Goal: Transaction & Acquisition: Purchase product/service

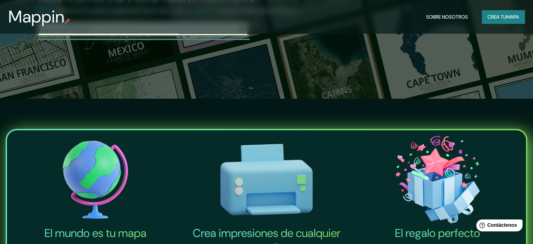
scroll to position [140, 0]
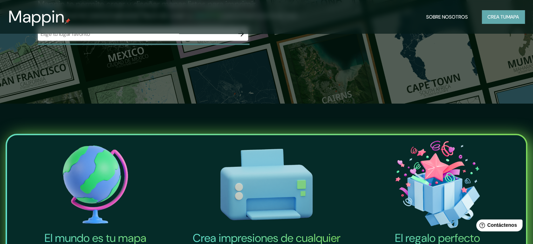
click at [488, 21] on font "Crea tu" at bounding box center [497, 16] width 19 height 9
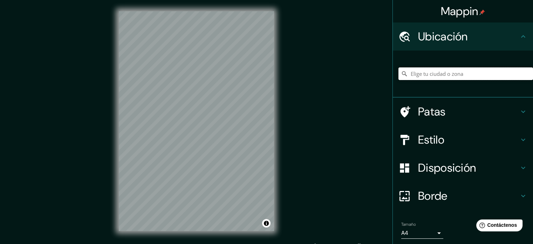
click at [437, 76] on input "Elige tu ciudad o zona" at bounding box center [466, 73] width 135 height 13
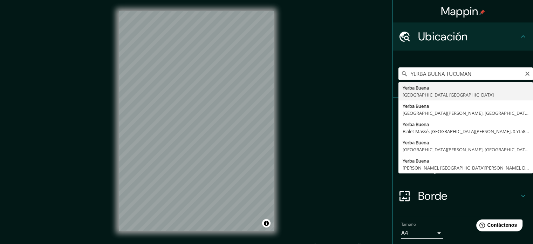
type input "[GEOGRAPHIC_DATA], [GEOGRAPHIC_DATA], [GEOGRAPHIC_DATA]"
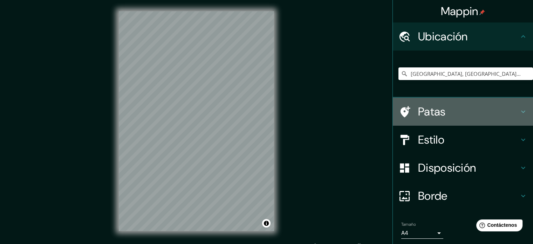
click at [521, 111] on icon at bounding box center [523, 111] width 4 height 2
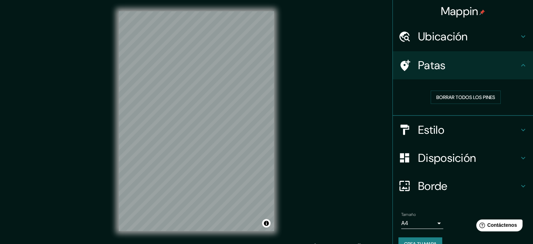
click at [520, 70] on div "Patas" at bounding box center [463, 65] width 140 height 28
click at [519, 127] on icon at bounding box center [523, 130] width 8 height 8
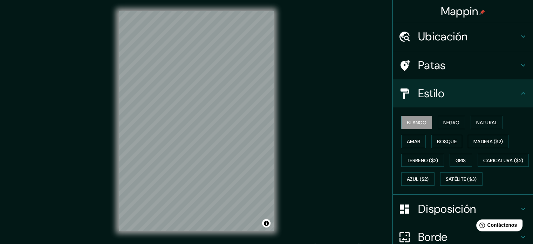
click at [459, 136] on div "Blanco Negro Natural Amar Bosque Madera ($2) Terreno ($2) Gris Caricatura ($2) …" at bounding box center [466, 150] width 135 height 75
click at [448, 139] on font "Bosque" at bounding box center [447, 141] width 20 height 6
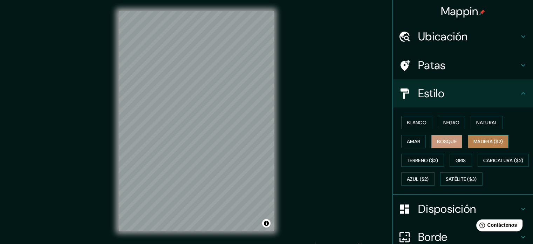
click at [476, 139] on font "Madera ($2)" at bounding box center [488, 141] width 29 height 6
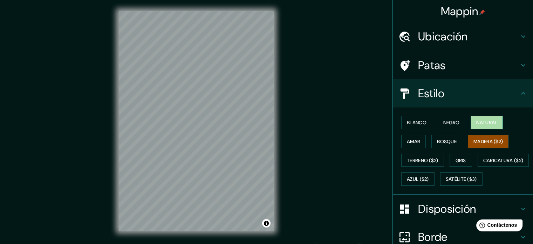
click at [481, 127] on button "Natural" at bounding box center [487, 122] width 32 height 13
click at [417, 141] on button "Amar" at bounding box center [413, 141] width 25 height 13
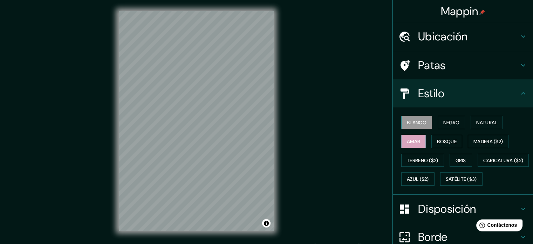
click at [421, 126] on font "Blanco" at bounding box center [417, 122] width 20 height 9
click at [448, 126] on font "Negro" at bounding box center [451, 122] width 16 height 9
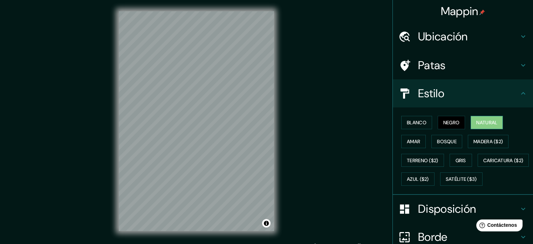
click at [479, 123] on font "Natural" at bounding box center [486, 122] width 21 height 6
click at [519, 92] on icon at bounding box center [523, 93] width 8 height 8
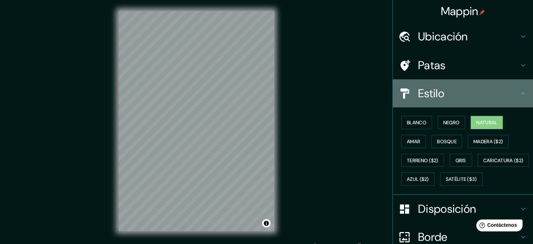
click at [519, 91] on icon at bounding box center [523, 93] width 8 height 8
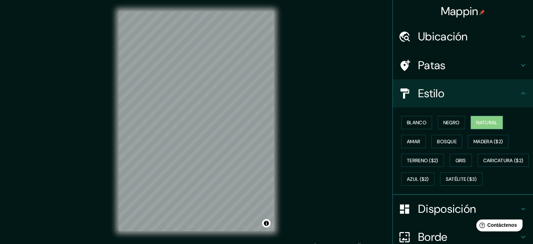
click at [519, 91] on icon at bounding box center [523, 93] width 8 height 8
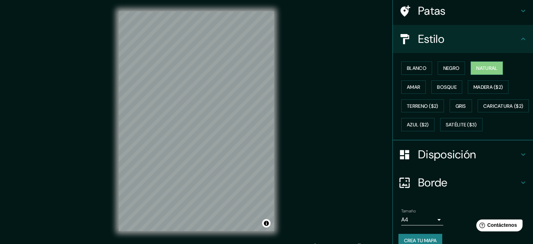
scroll to position [70, 0]
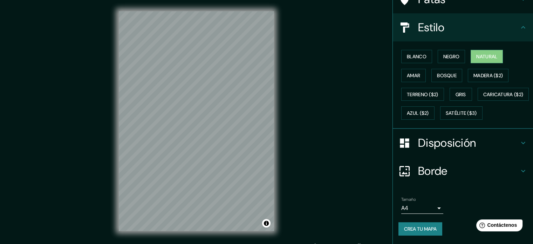
click at [519, 157] on div "Disposición" at bounding box center [463, 143] width 140 height 28
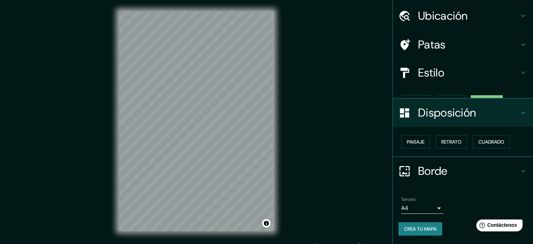
scroll to position [8, 0]
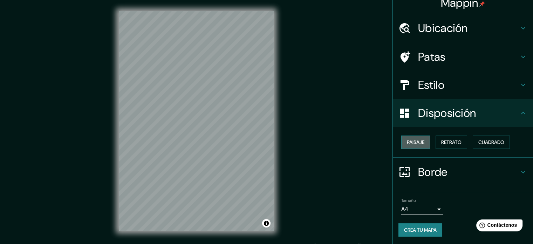
click at [420, 142] on button "Paisaje" at bounding box center [415, 141] width 29 height 13
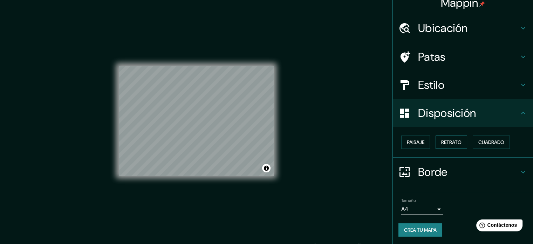
click at [436, 142] on button "Retrato" at bounding box center [452, 141] width 32 height 13
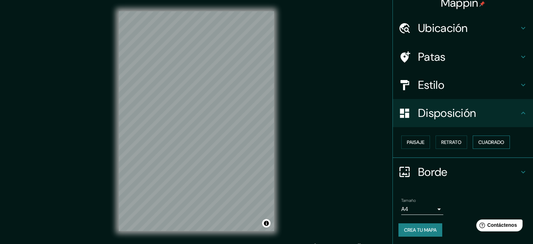
click at [491, 142] on font "Cuadrado" at bounding box center [492, 142] width 26 height 6
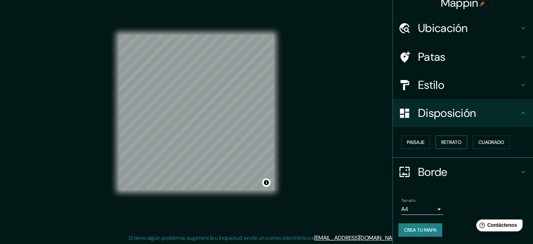
scroll to position [9, 0]
click at [519, 171] on icon at bounding box center [523, 172] width 8 height 8
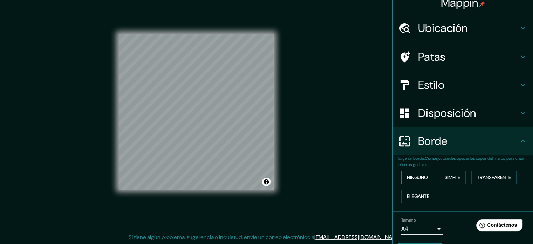
click at [425, 175] on button "Ninguno" at bounding box center [417, 176] width 32 height 13
click at [445, 175] on font "Simple" at bounding box center [452, 177] width 15 height 6
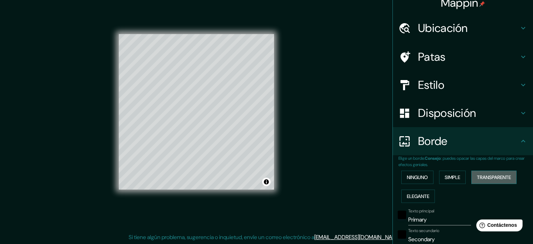
click at [483, 174] on font "Transparente" at bounding box center [494, 177] width 34 height 6
click at [428, 193] on button "Elegante" at bounding box center [418, 195] width 34 height 13
click at [422, 184] on div "Ninguno Simple Transparente Elegante" at bounding box center [466, 187] width 135 height 38
click at [422, 181] on font "Ninguno" at bounding box center [417, 176] width 21 height 9
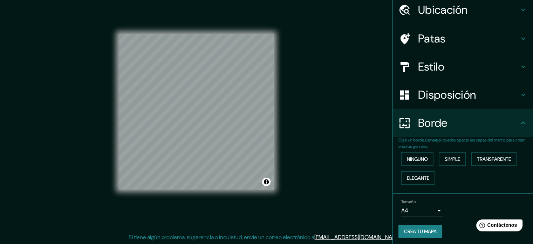
scroll to position [28, 0]
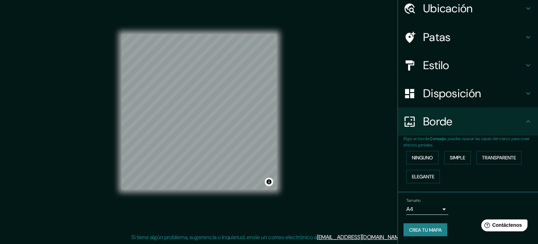
click at [436, 209] on body "Mappin Ubicación [GEOGRAPHIC_DATA], [GEOGRAPHIC_DATA], [GEOGRAPHIC_DATA] Patas …" at bounding box center [269, 113] width 538 height 244
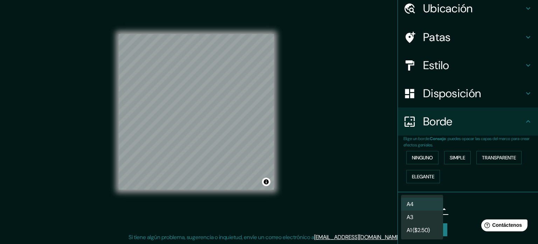
click at [436, 204] on li "A4" at bounding box center [422, 203] width 42 height 13
click at [436, 205] on body "Mappin Ubicación [GEOGRAPHIC_DATA], [GEOGRAPHIC_DATA], [GEOGRAPHIC_DATA] Patas …" at bounding box center [269, 113] width 538 height 244
click at [429, 213] on li "A3" at bounding box center [422, 216] width 42 height 13
type input "a4"
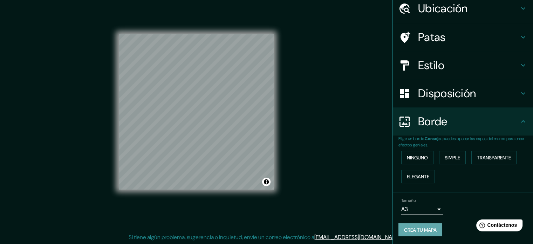
click at [418, 232] on font "Crea tu mapa" at bounding box center [420, 229] width 33 height 6
click at [424, 231] on font "Crea tu mapa" at bounding box center [420, 229] width 33 height 6
click at [321, 116] on div "Mappin Ubicación [GEOGRAPHIC_DATA], [GEOGRAPHIC_DATA], [GEOGRAPHIC_DATA] Patas …" at bounding box center [266, 117] width 533 height 253
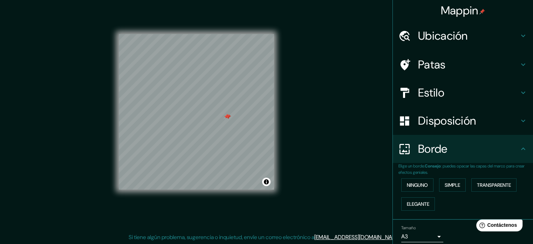
scroll to position [0, 0]
click at [499, 68] on h4 "Patas" at bounding box center [468, 65] width 101 height 14
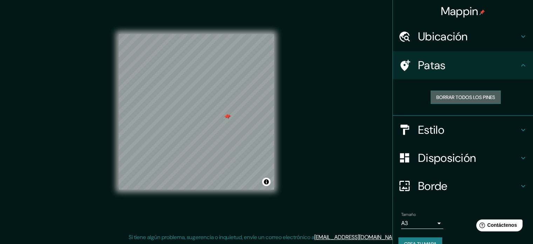
click at [483, 96] on font "Borrar todos los pines" at bounding box center [465, 97] width 59 height 6
click at [366, 103] on div "Mappin Ubicación [GEOGRAPHIC_DATA], [GEOGRAPHIC_DATA], [GEOGRAPHIC_DATA] Patas …" at bounding box center [266, 117] width 533 height 253
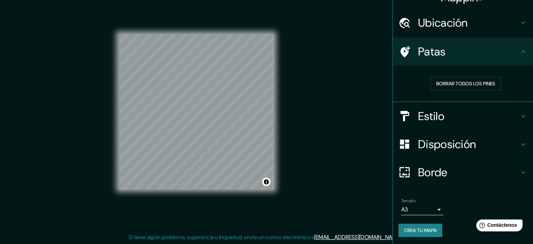
scroll to position [14, 0]
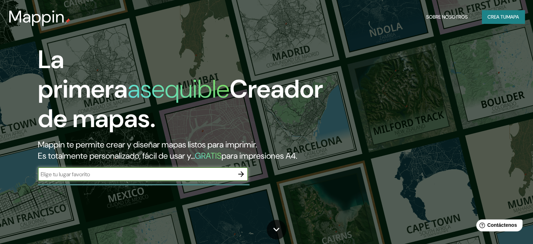
click at [201, 180] on div "​" at bounding box center [143, 174] width 210 height 14
type input "YERBA BUENA TUCUMAN"
click at [517, 20] on font "mapa" at bounding box center [513, 16] width 13 height 9
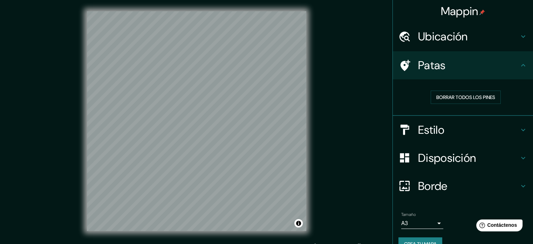
click at [458, 38] on font "Ubicación" at bounding box center [443, 36] width 50 height 15
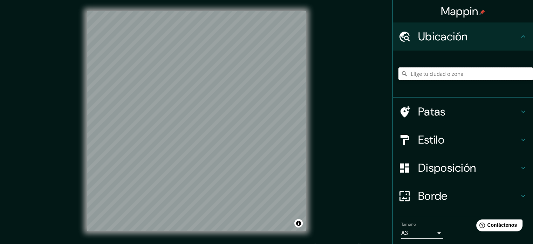
click at [445, 72] on input "Elige tu ciudad o zona" at bounding box center [466, 73] width 135 height 13
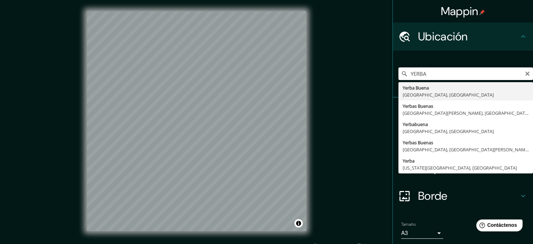
type input "[GEOGRAPHIC_DATA], [GEOGRAPHIC_DATA], [GEOGRAPHIC_DATA]"
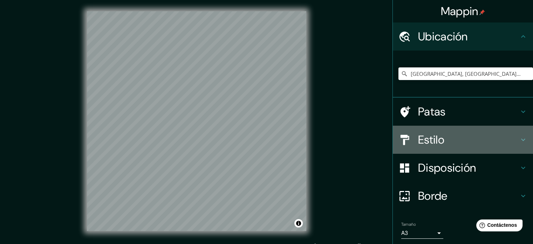
click at [519, 138] on icon at bounding box center [523, 139] width 8 height 8
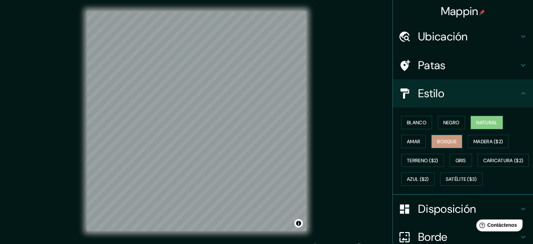
click at [439, 138] on font "Bosque" at bounding box center [447, 141] width 20 height 6
click at [425, 121] on button "Blanco" at bounding box center [416, 122] width 31 height 13
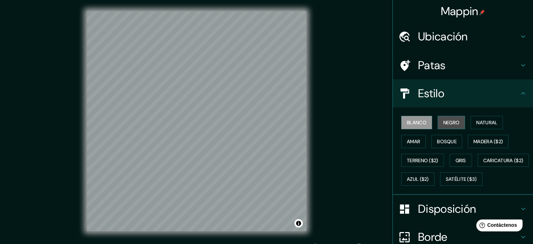
click at [438, 124] on button "Negro" at bounding box center [452, 122] width 28 height 13
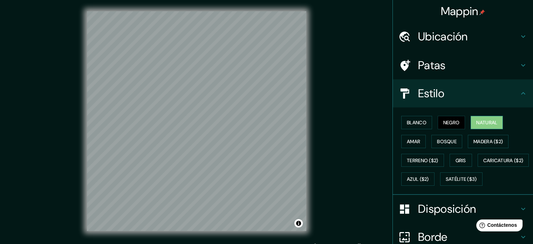
click at [472, 124] on button "Natural" at bounding box center [487, 122] width 32 height 13
click at [414, 137] on font "Amar" at bounding box center [413, 141] width 13 height 9
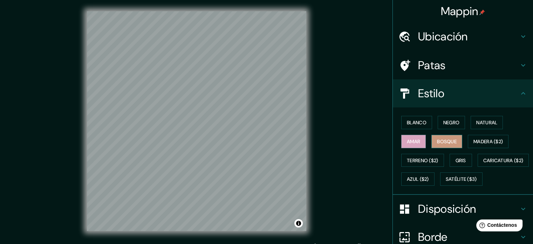
click at [437, 139] on font "Bosque" at bounding box center [447, 141] width 20 height 6
click at [468, 138] on button "Madera ($2)" at bounding box center [488, 141] width 41 height 13
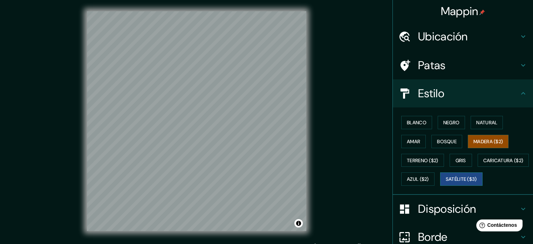
click at [446, 183] on font "Satélite ($3)" at bounding box center [461, 178] width 31 height 9
click at [429, 178] on font "Azul ($2)" at bounding box center [418, 179] width 22 height 6
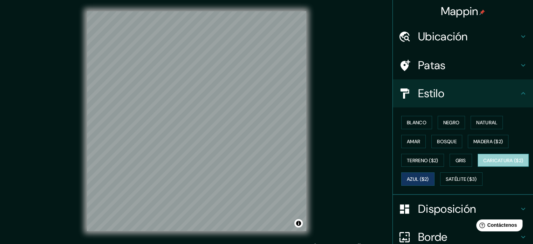
click at [483, 163] on font "Caricatura ($2)" at bounding box center [503, 160] width 40 height 6
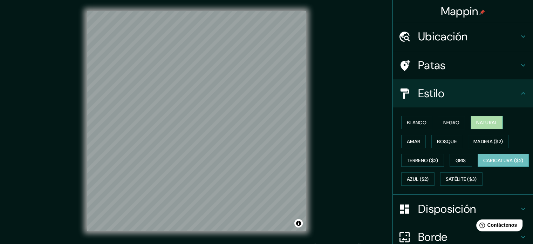
click at [488, 126] on font "Natural" at bounding box center [486, 122] width 21 height 9
